Goal: Find specific page/section: Find specific page/section

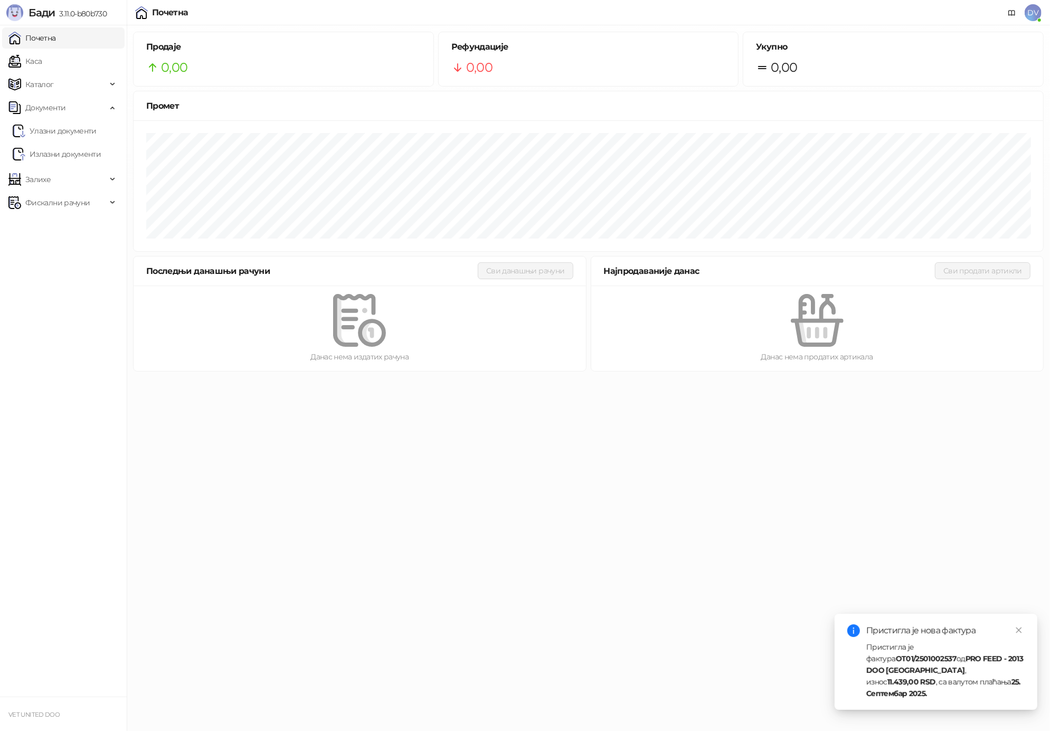
click at [19, 46] on link "Почетна" at bounding box center [32, 37] width 48 height 21
click at [27, 60] on link "Каса" at bounding box center [24, 61] width 33 height 21
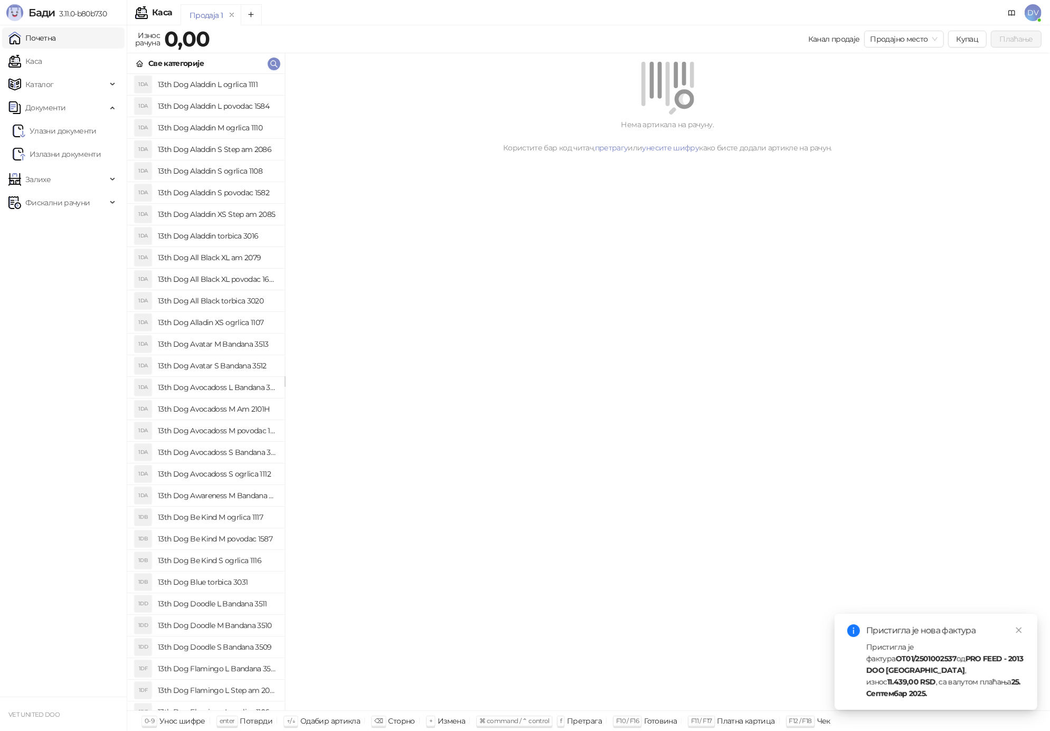
click at [31, 36] on link "Почетна" at bounding box center [32, 37] width 48 height 21
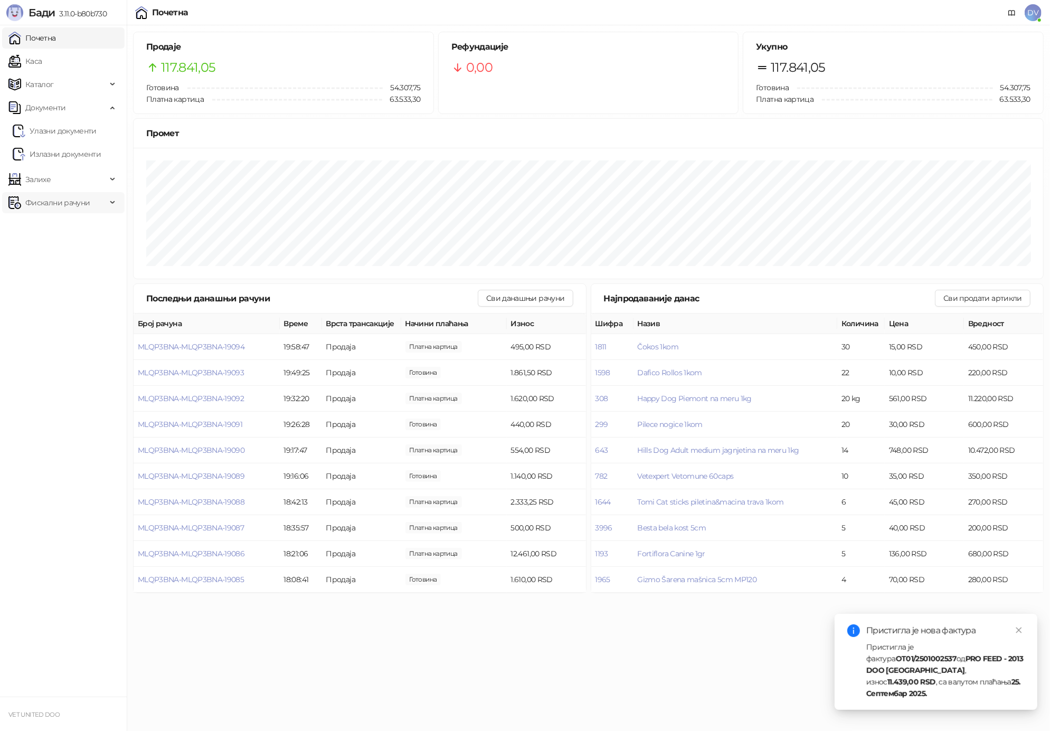
click at [73, 206] on span "Фискални рачуни" at bounding box center [57, 202] width 64 height 21
click at [64, 251] on link "По данима" at bounding box center [41, 249] width 56 height 21
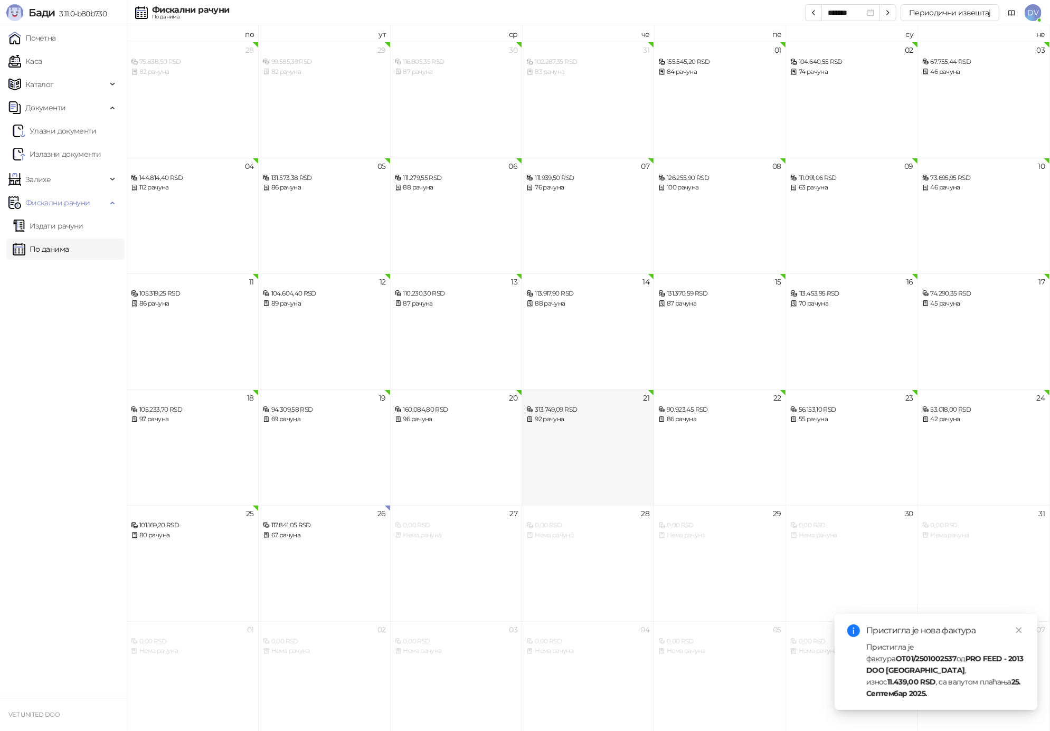
click at [596, 410] on div "313.749,09 RSD" at bounding box center [587, 410] width 123 height 10
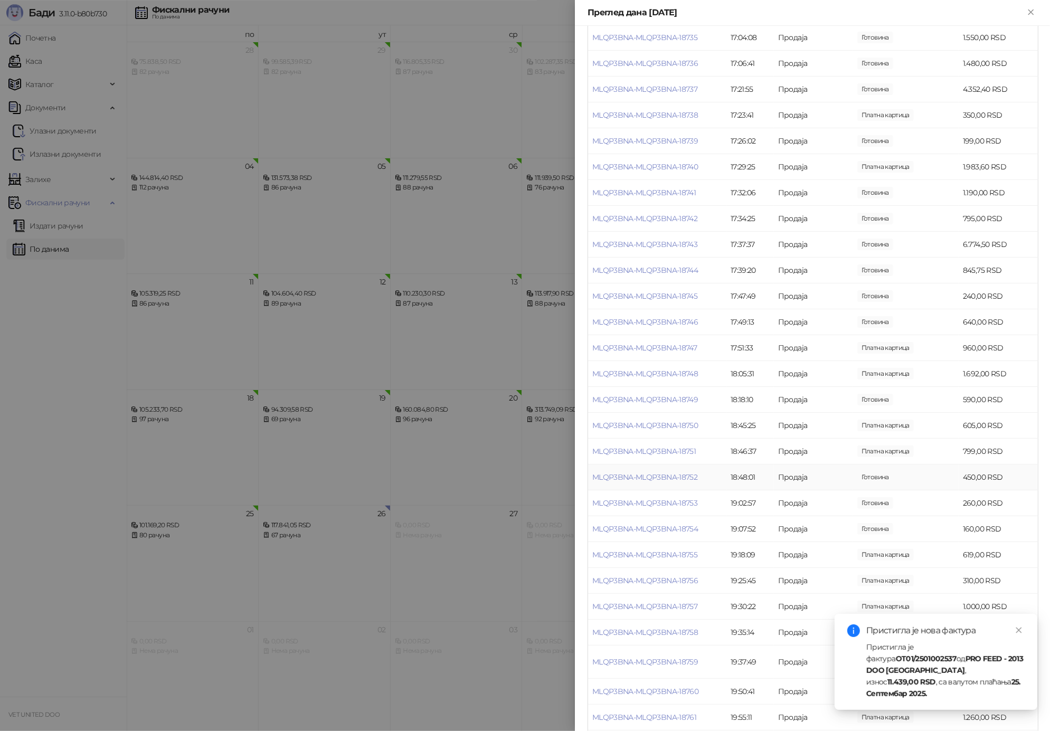
scroll to position [1861, 0]
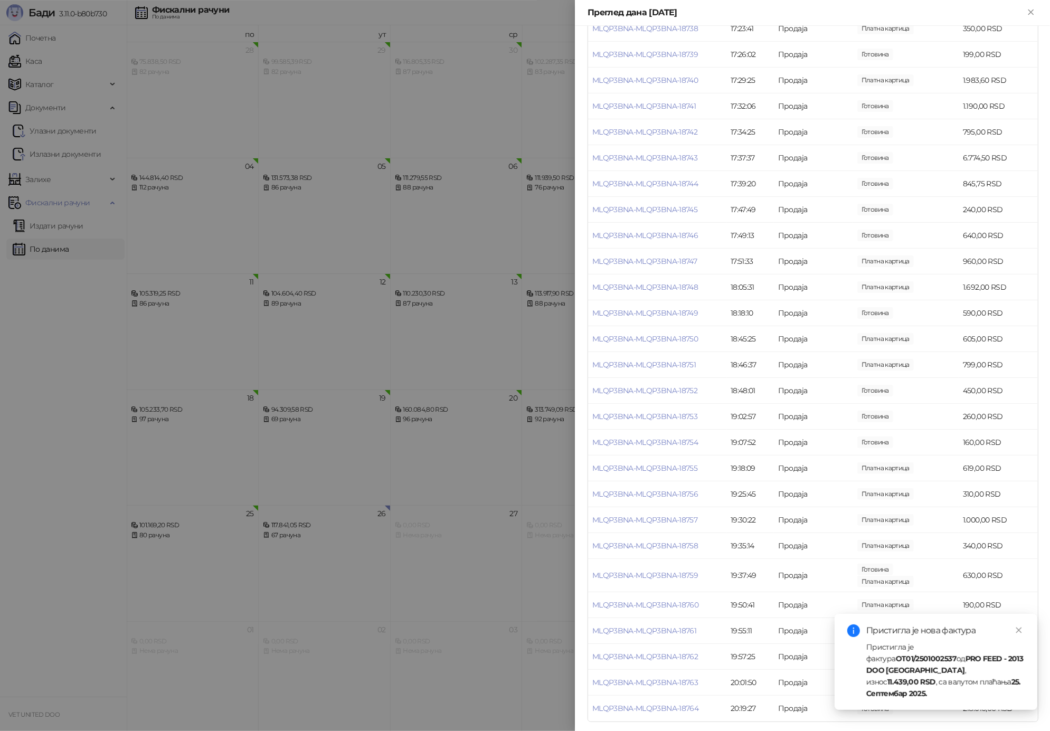
click at [511, 498] on div at bounding box center [525, 365] width 1050 height 731
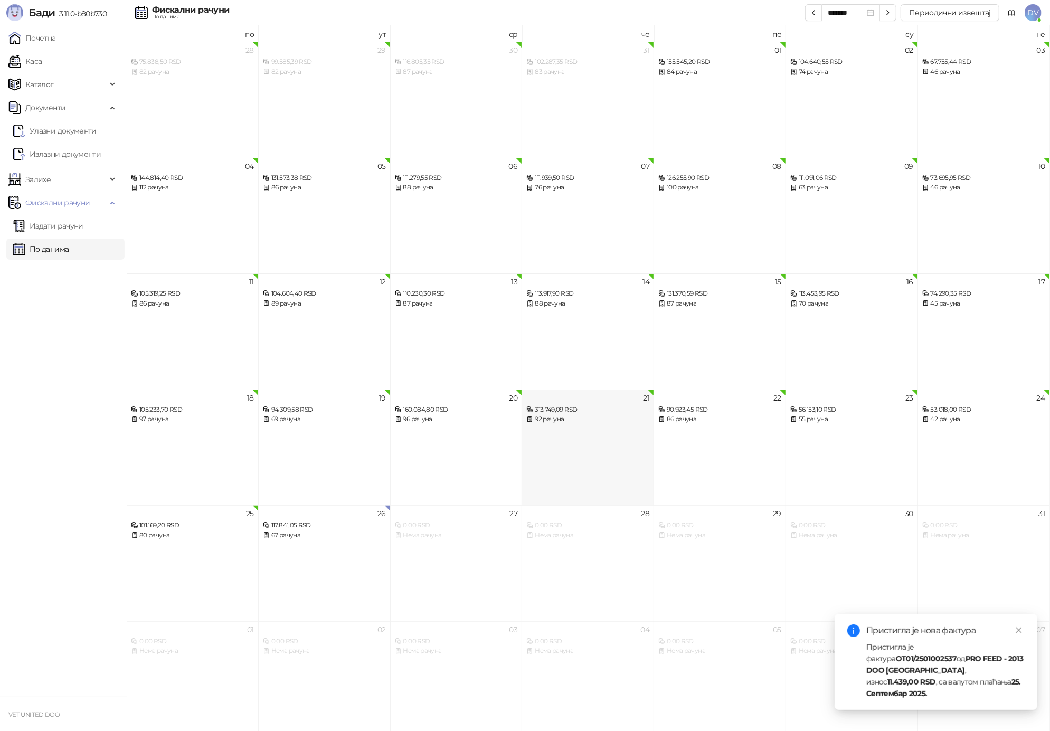
click at [541, 410] on div "313.749,09 RSD" at bounding box center [587, 410] width 123 height 10
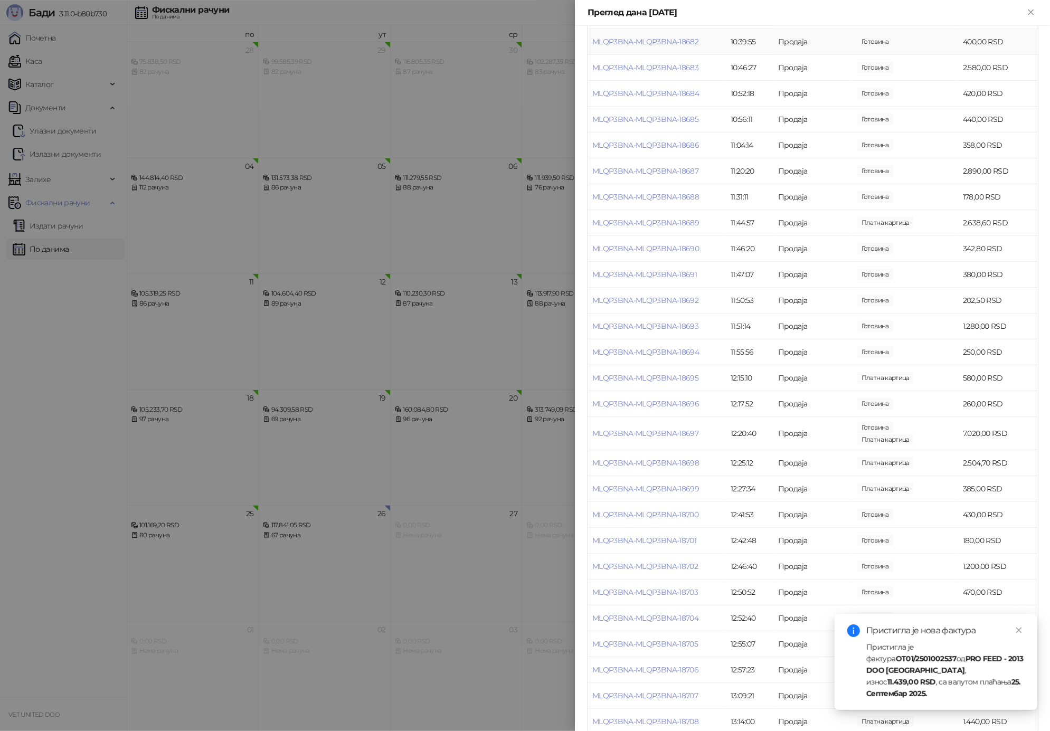
scroll to position [637, 0]
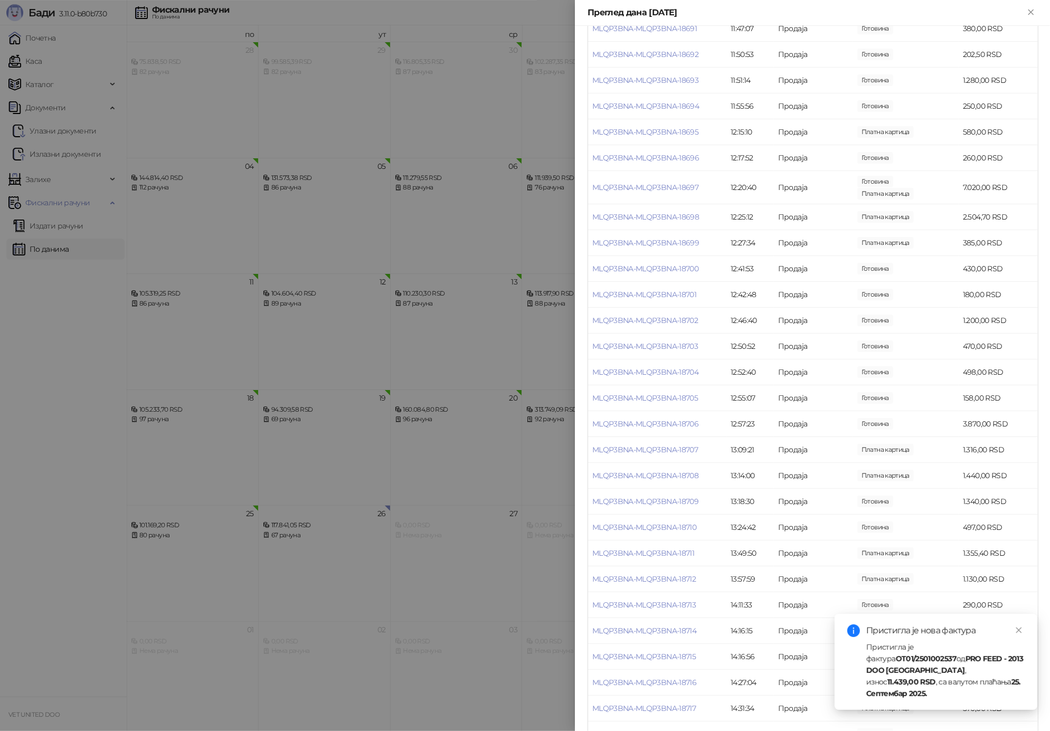
click at [510, 376] on div at bounding box center [525, 365] width 1050 height 731
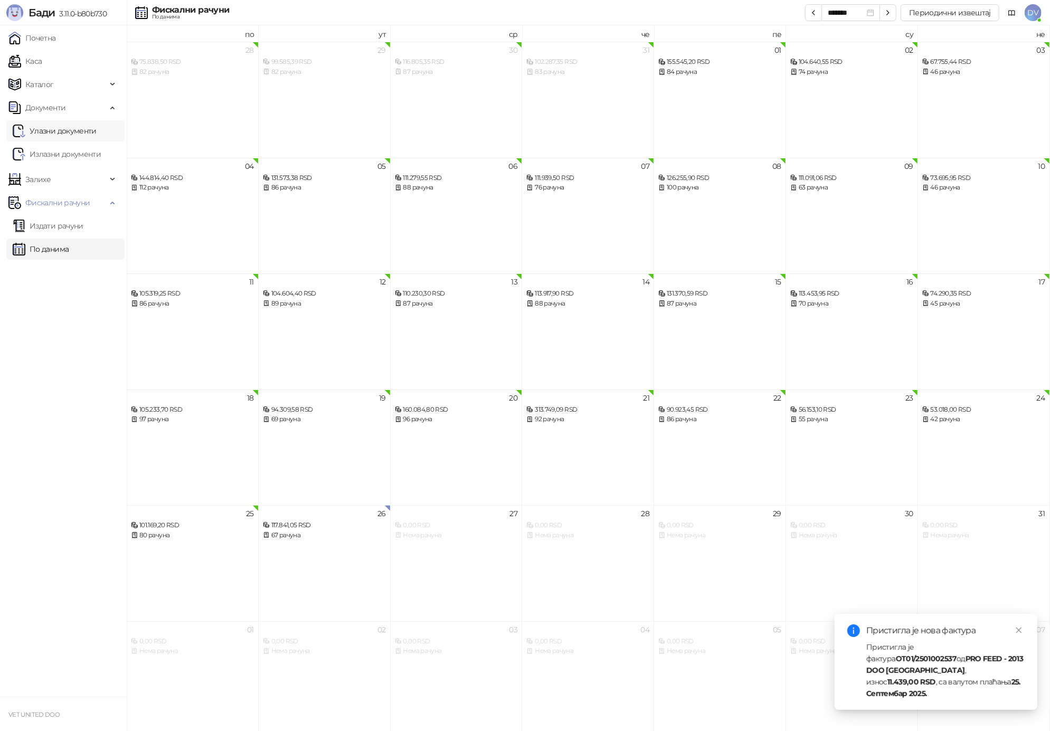
click at [83, 134] on link "Улазни документи" at bounding box center [55, 130] width 84 height 21
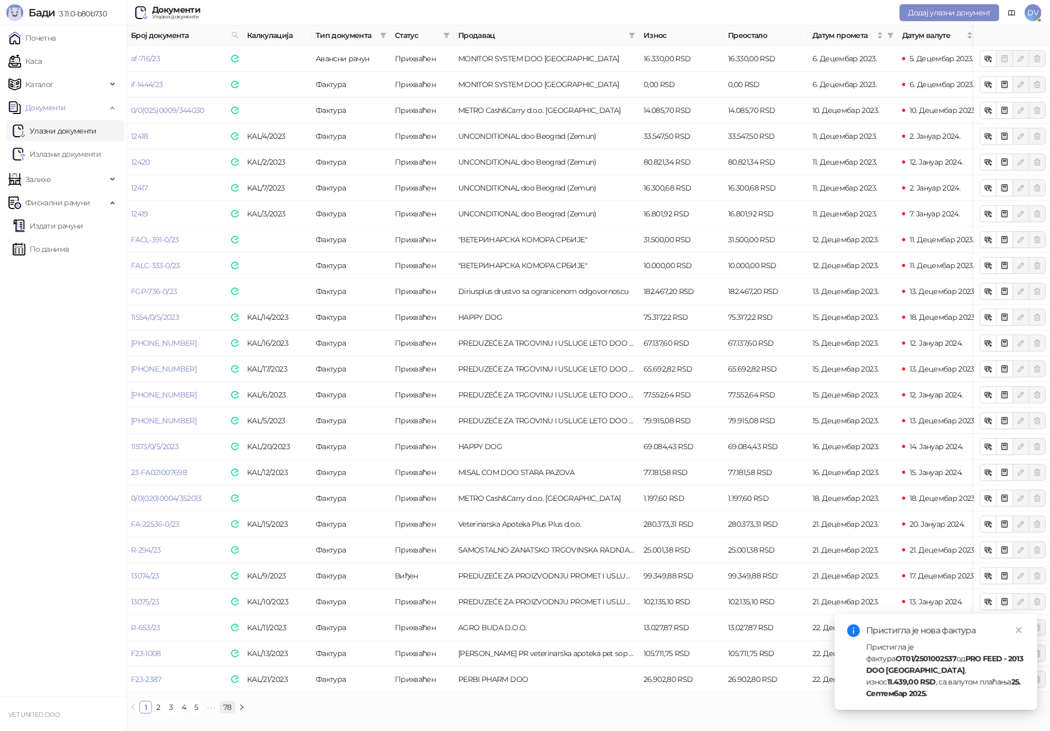
click at [232, 707] on link "78" at bounding box center [227, 708] width 15 height 12
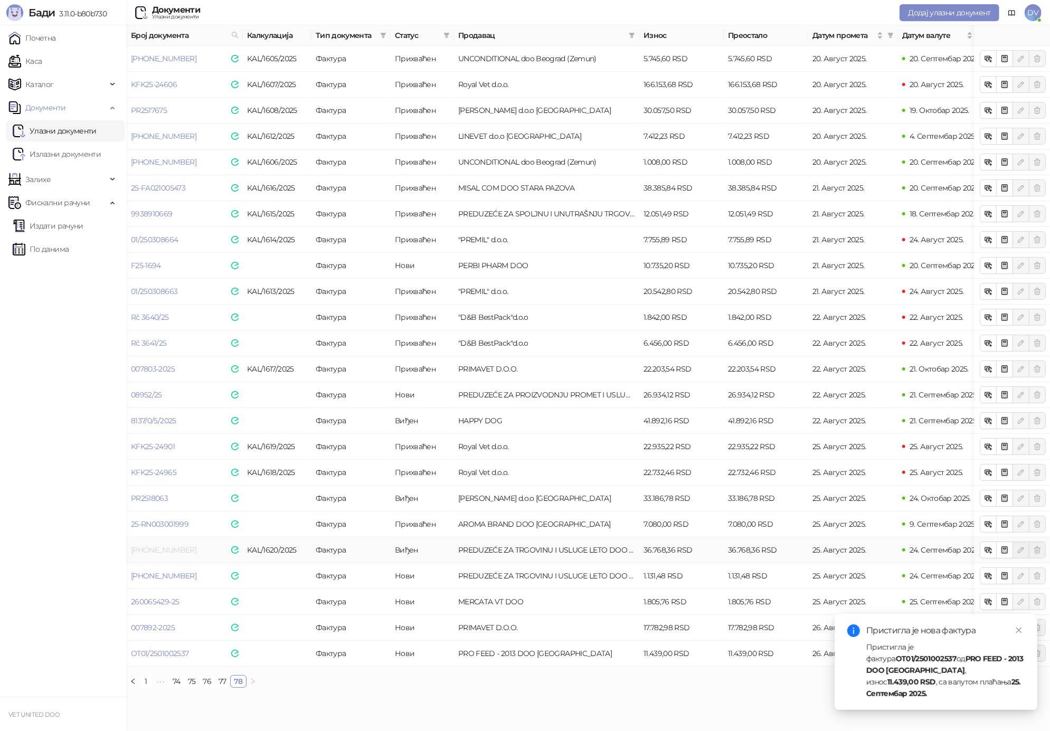
click at [166, 552] on link "[PHONE_NUMBER]" at bounding box center [163, 550] width 65 height 10
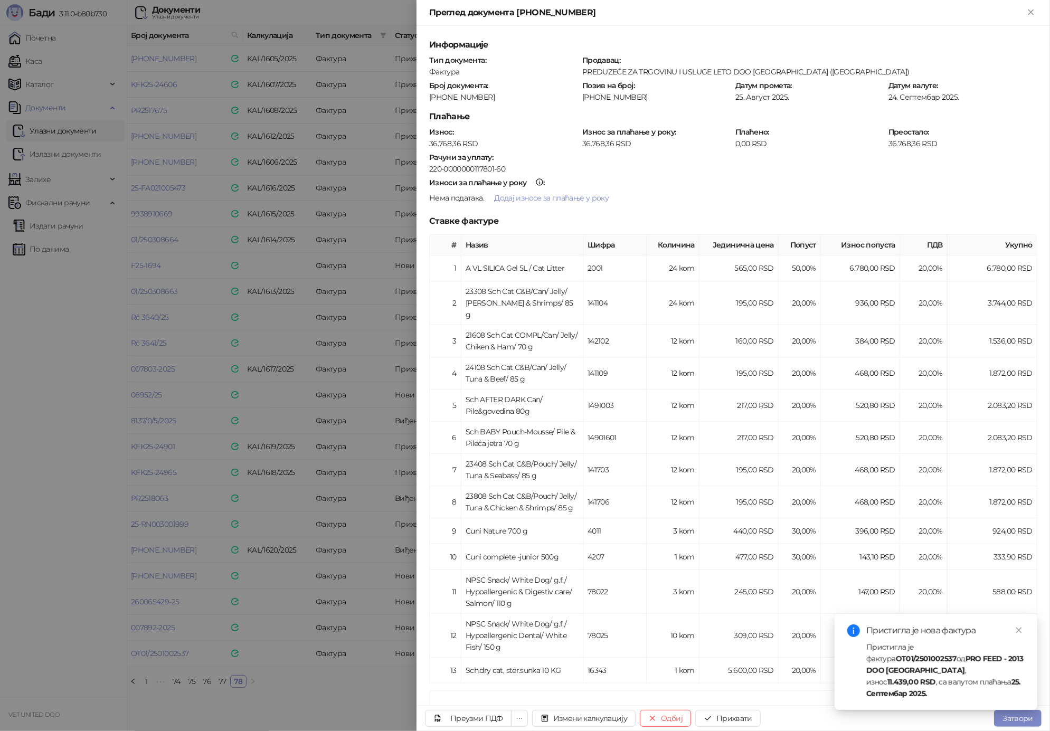
click at [305, 514] on div at bounding box center [525, 365] width 1050 height 731
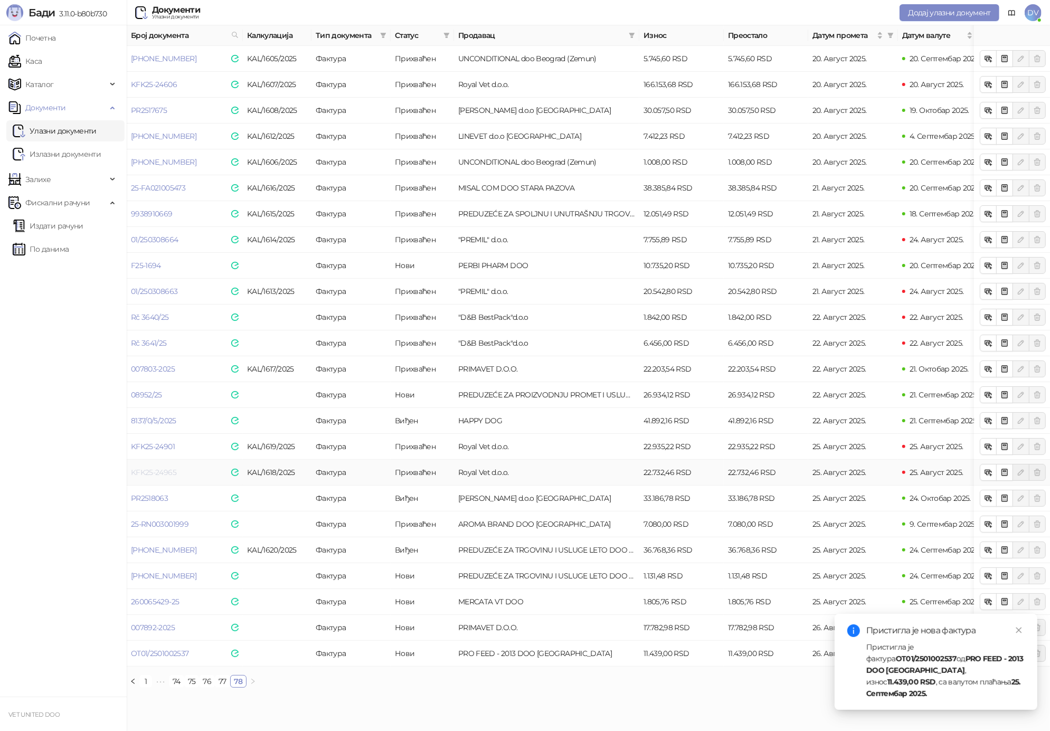
click at [166, 474] on link "KFK25-24965" at bounding box center [153, 473] width 45 height 10
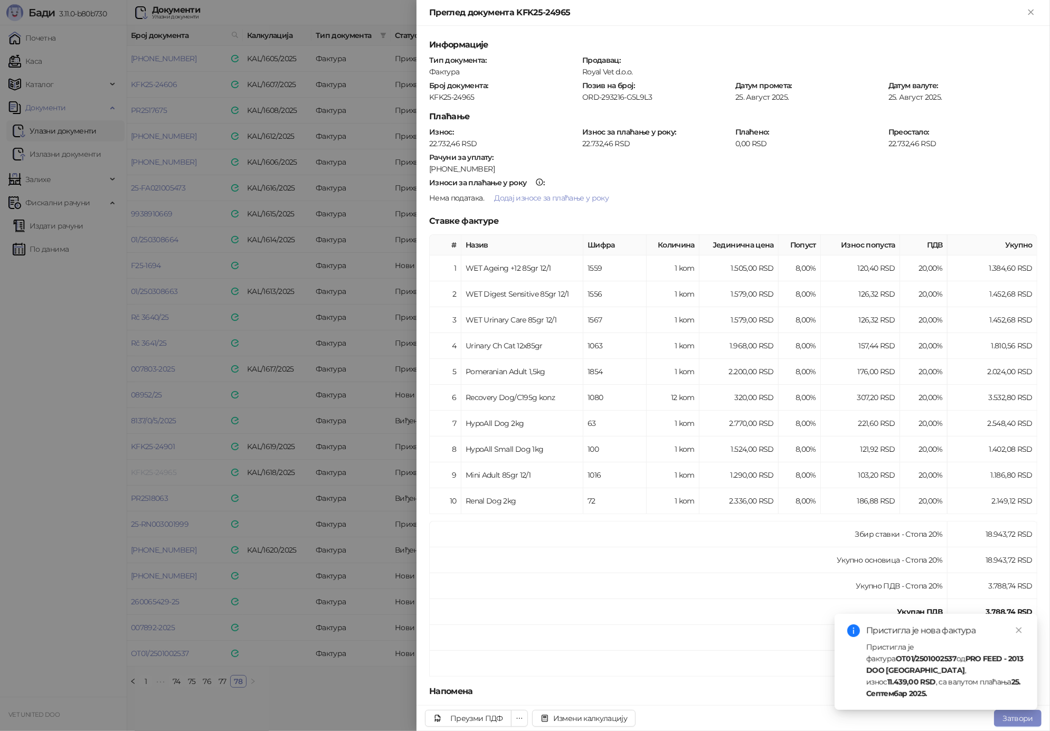
click at [166, 474] on div at bounding box center [525, 365] width 1050 height 731
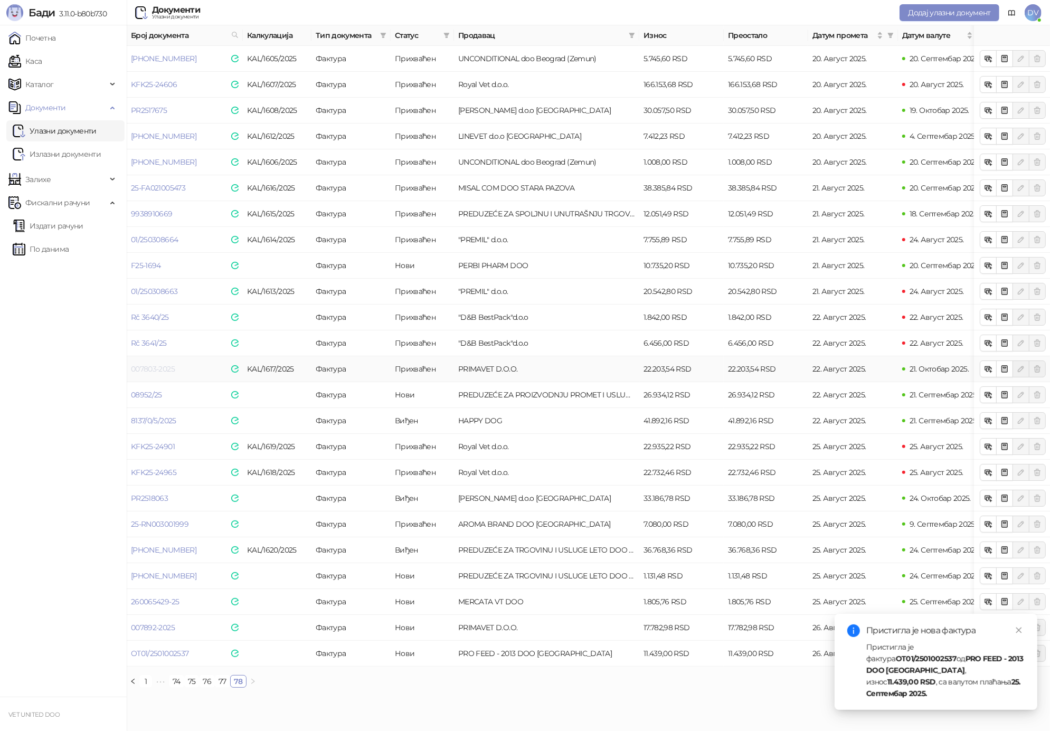
click at [164, 369] on link "007803-2025" at bounding box center [153, 369] width 44 height 10
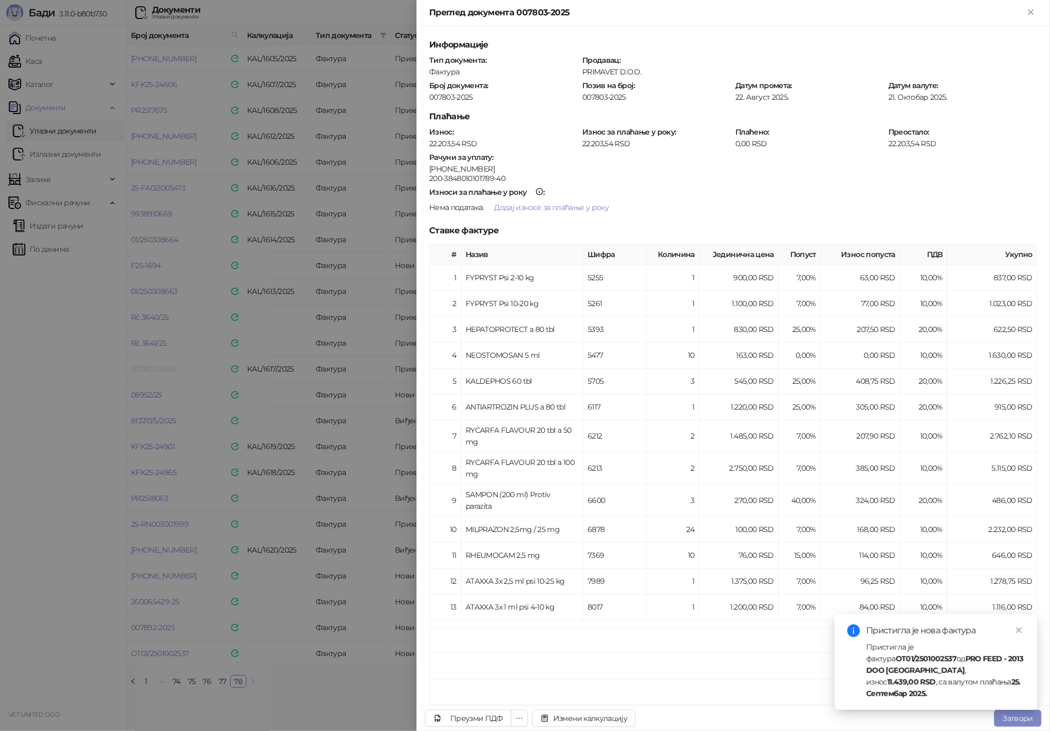
click at [164, 369] on div at bounding box center [525, 365] width 1050 height 731
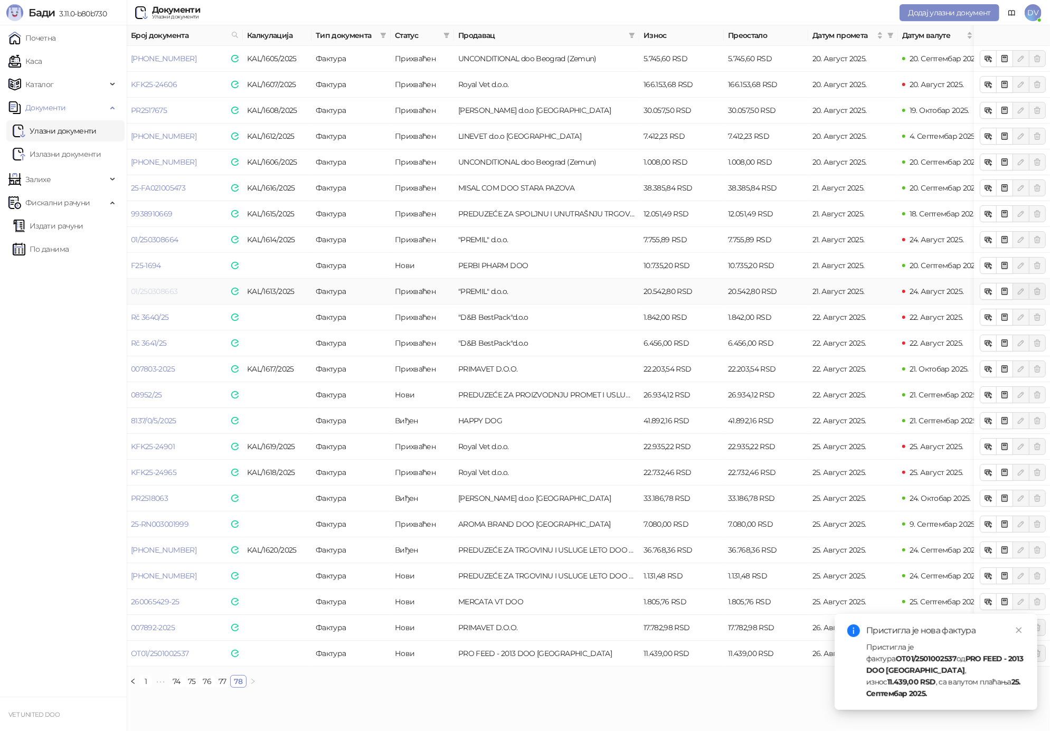
click at [151, 287] on link "01/250308663" at bounding box center [154, 292] width 46 height 10
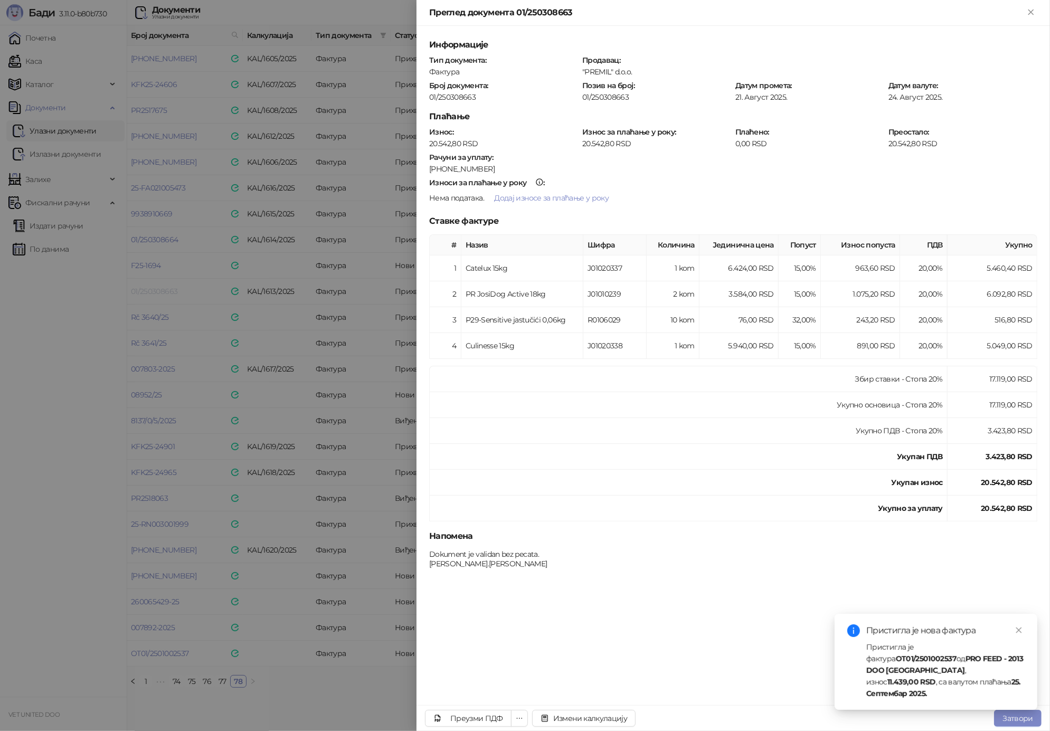
click at [151, 287] on div at bounding box center [525, 365] width 1050 height 731
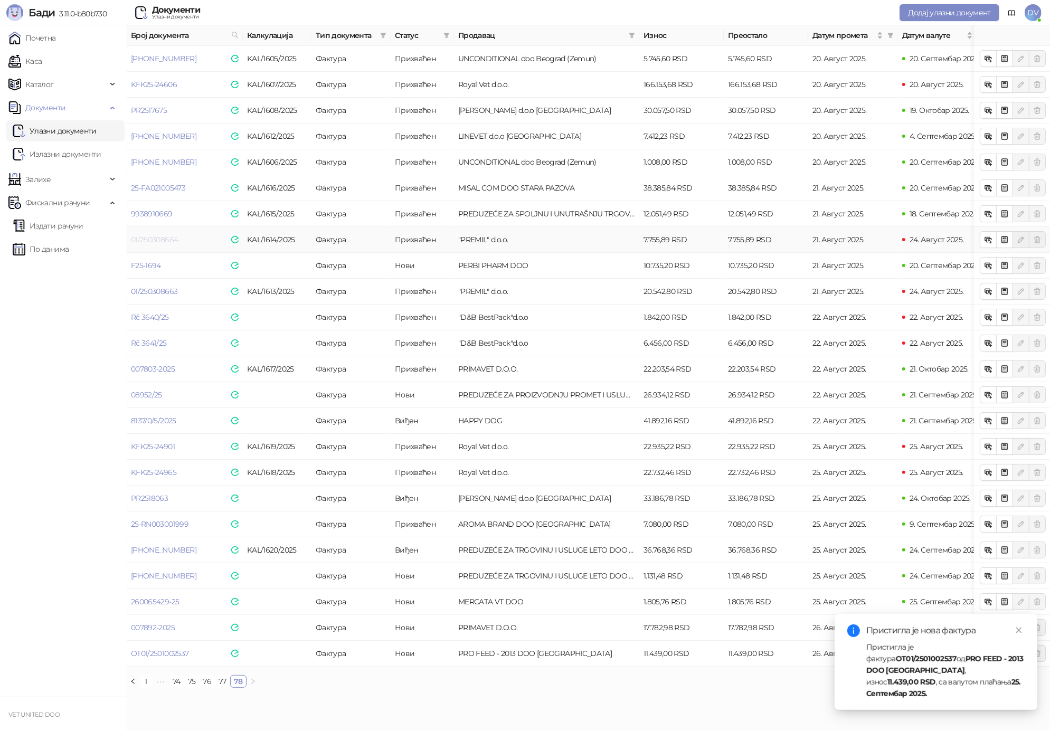
click at [154, 240] on link "01/250308664" at bounding box center [154, 240] width 47 height 10
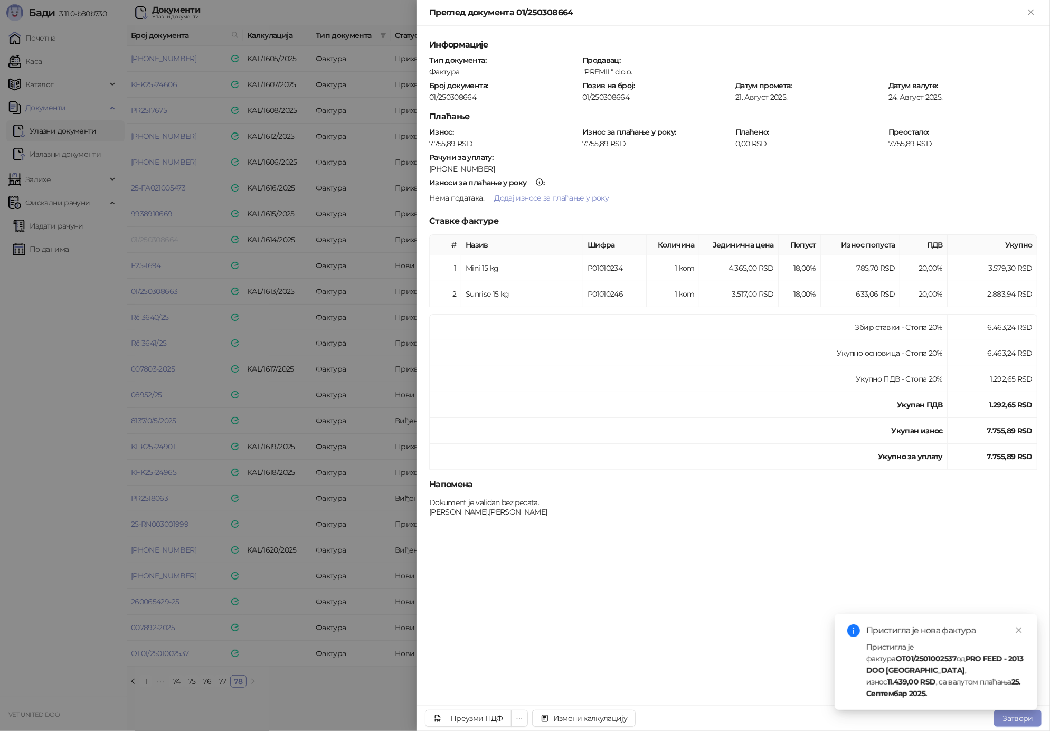
click at [154, 240] on div at bounding box center [525, 365] width 1050 height 731
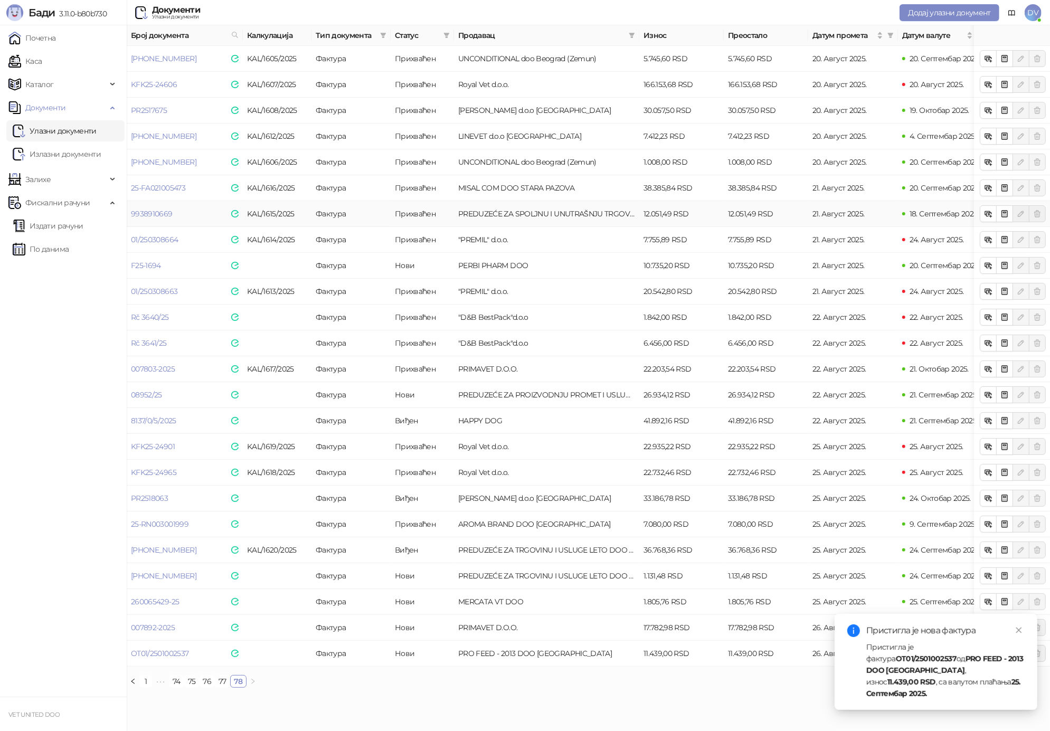
click at [140, 208] on td "9938910669" at bounding box center [185, 214] width 116 height 26
click at [142, 213] on link "9938910669" at bounding box center [152, 214] width 42 height 10
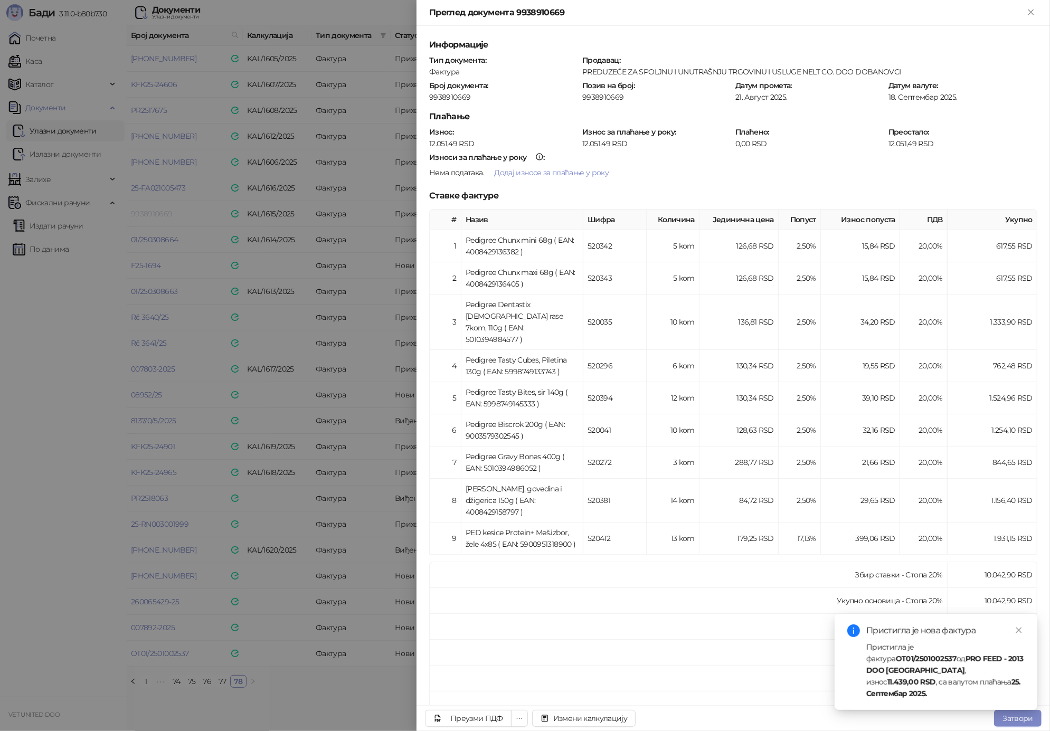
click at [142, 213] on div at bounding box center [525, 365] width 1050 height 731
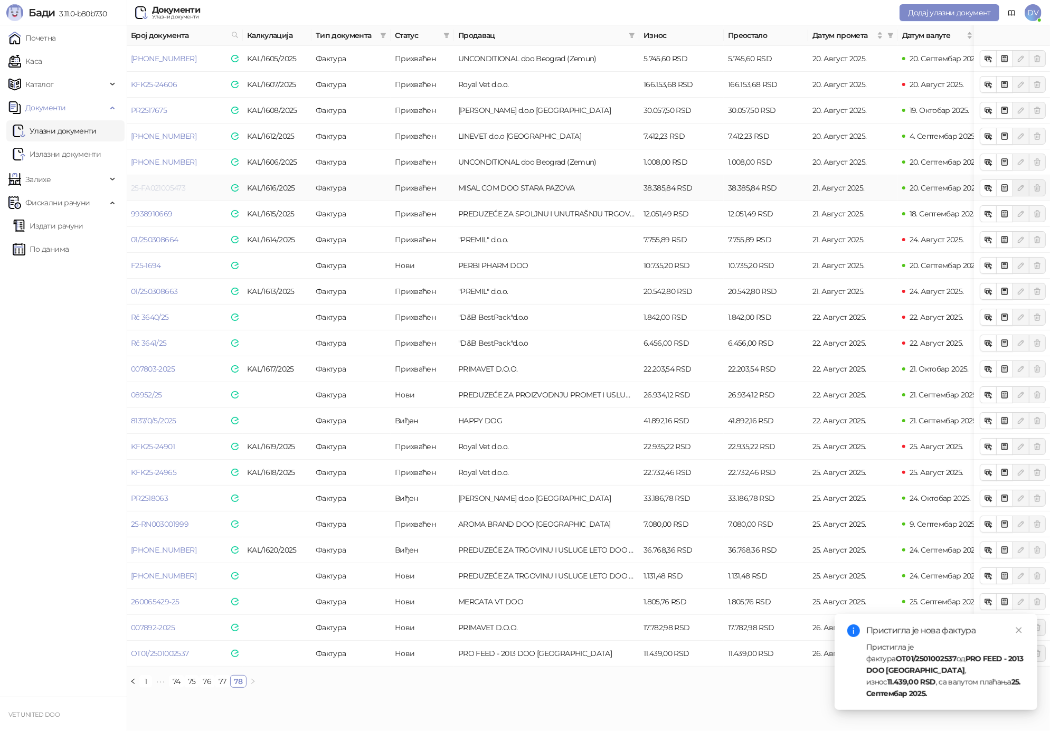
click at [145, 190] on link "25-FA021005473" at bounding box center [158, 188] width 54 height 10
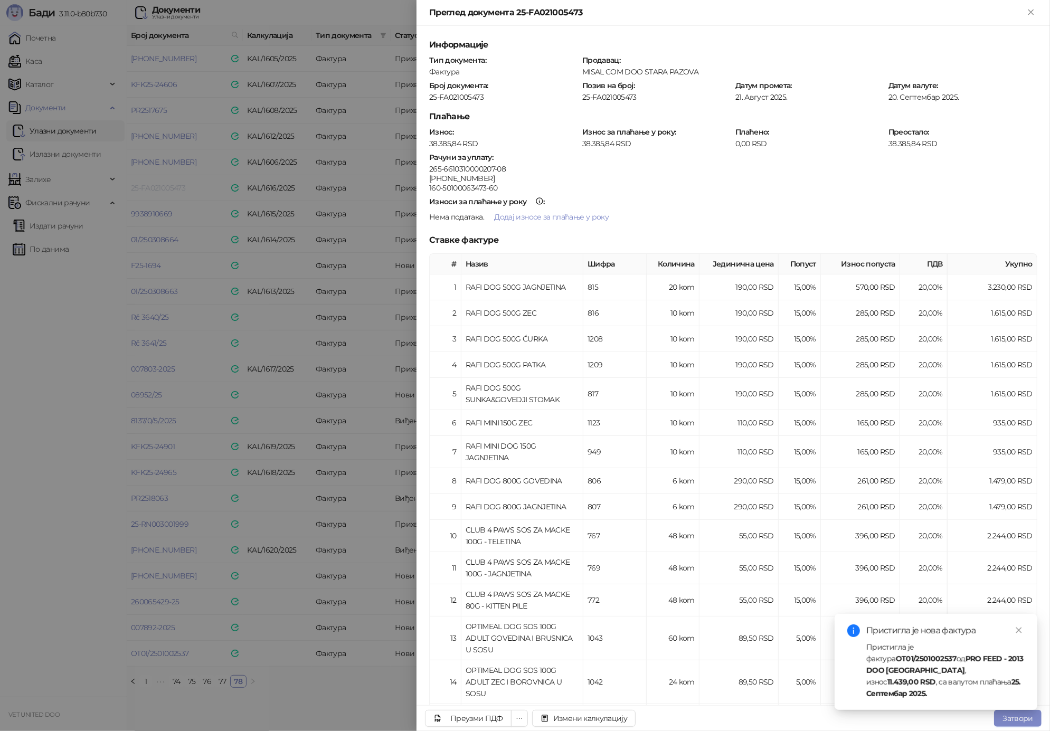
click at [145, 190] on div at bounding box center [525, 365] width 1050 height 731
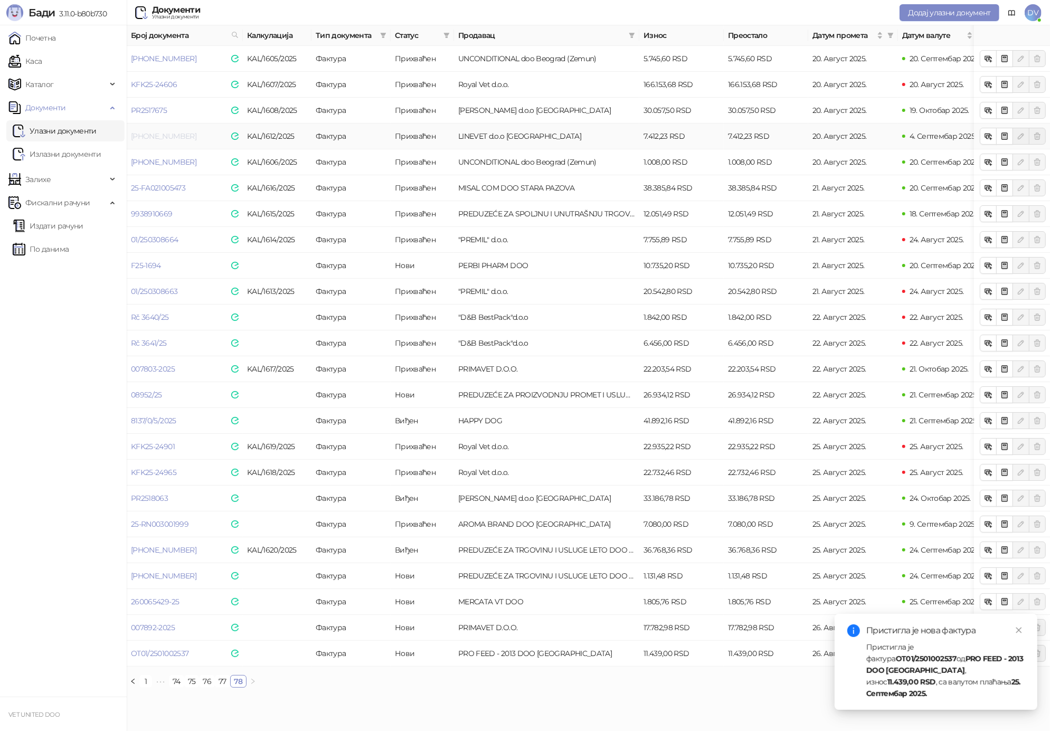
click at [144, 137] on link "[PHONE_NUMBER]" at bounding box center [163, 136] width 65 height 10
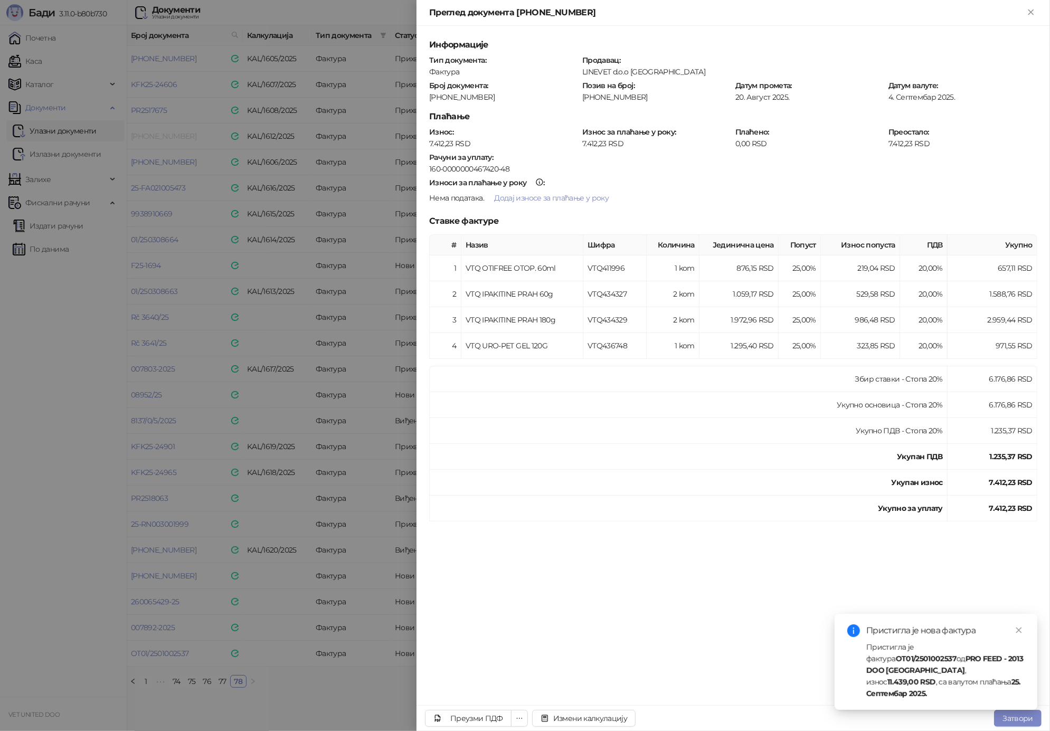
click at [144, 137] on div at bounding box center [525, 365] width 1050 height 731
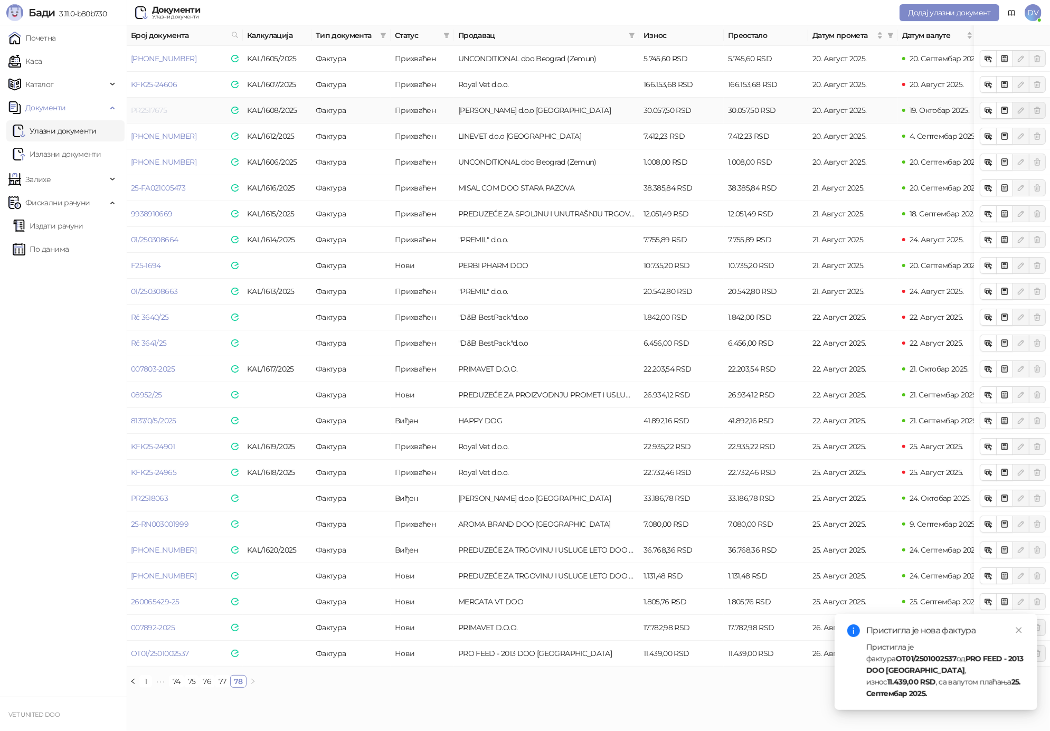
click at [157, 108] on link "PR2517675" at bounding box center [149, 111] width 36 height 10
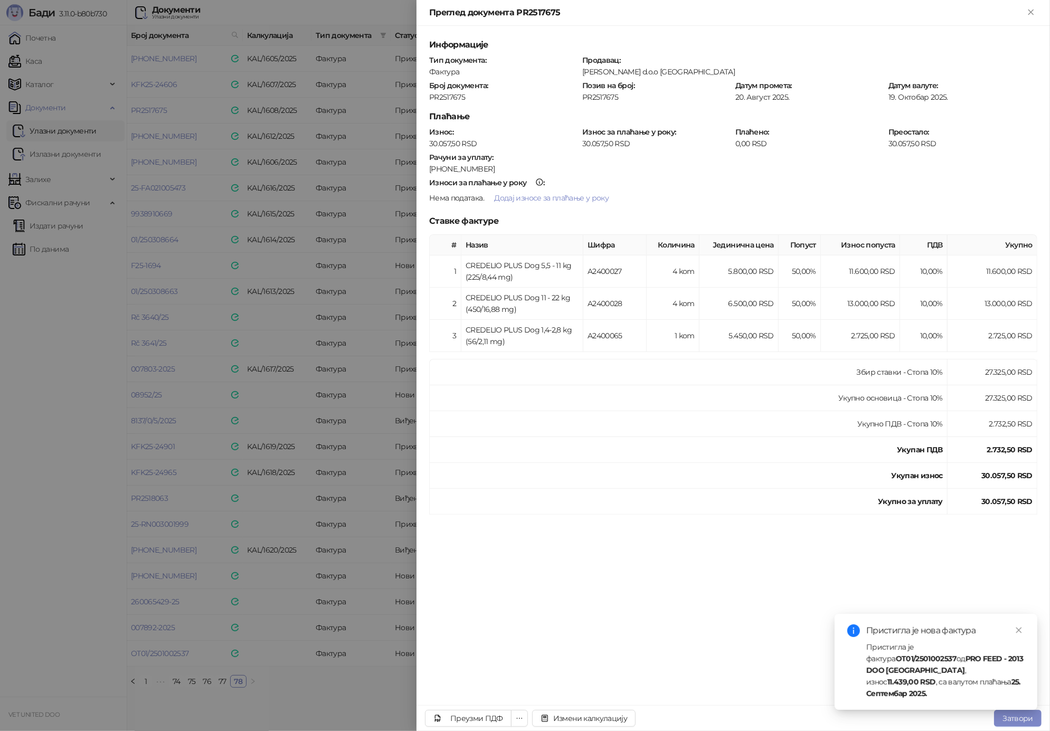
click at [157, 108] on div at bounding box center [525, 365] width 1050 height 731
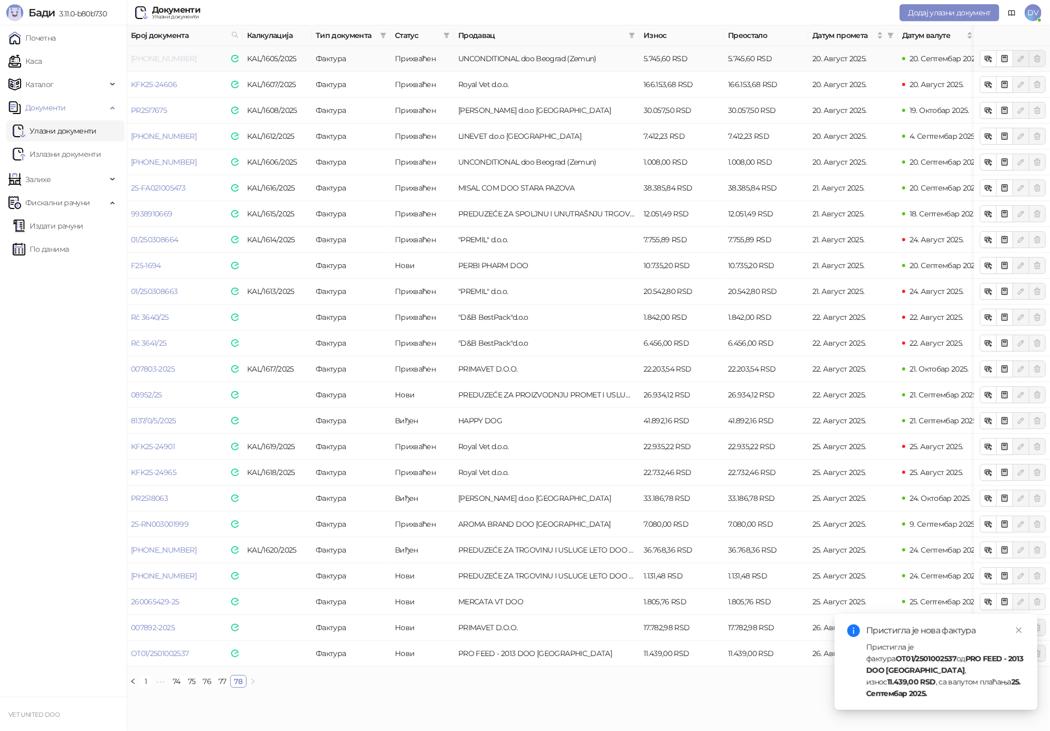
click at [151, 57] on link "[PHONE_NUMBER]" at bounding box center [163, 59] width 65 height 10
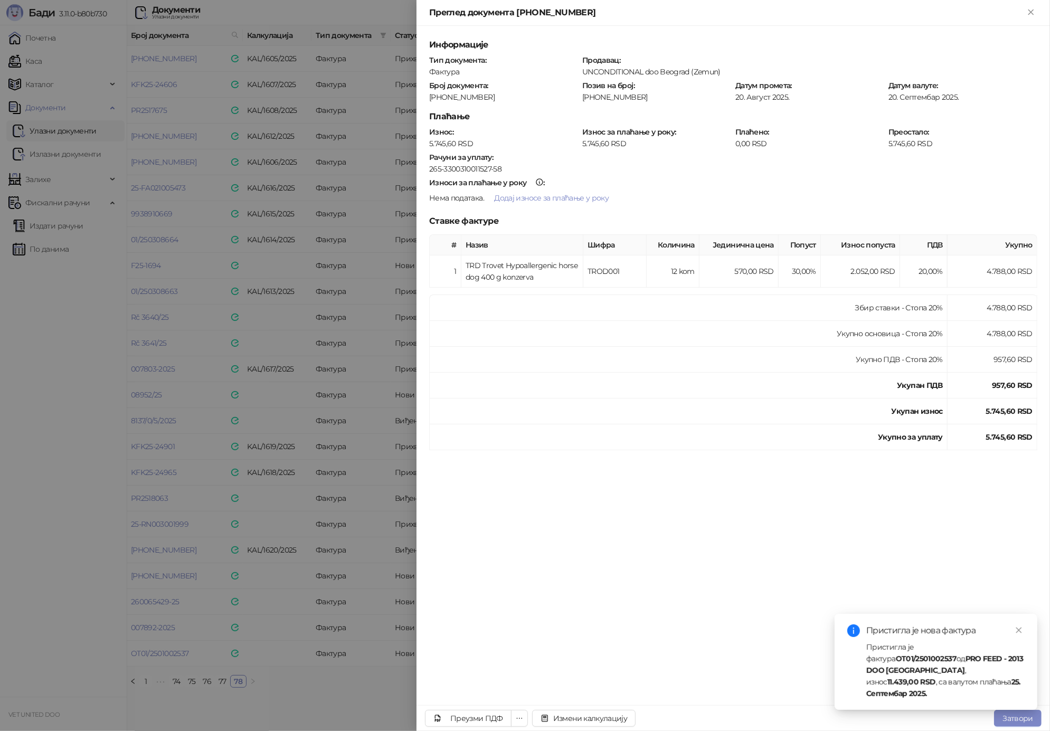
click at [176, 102] on div at bounding box center [525, 365] width 1050 height 731
